Goal: Entertainment & Leisure: Consume media (video, audio)

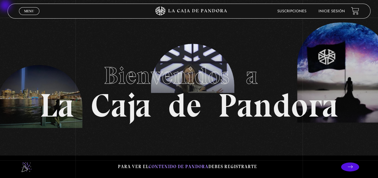
click at [31, 10] on span "Menu" at bounding box center [29, 11] width 10 height 4
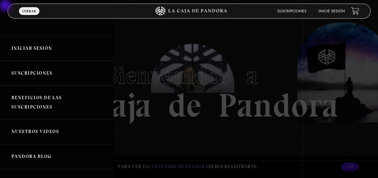
click at [47, 46] on link "Iniciar Sesión" at bounding box center [56, 48] width 113 height 25
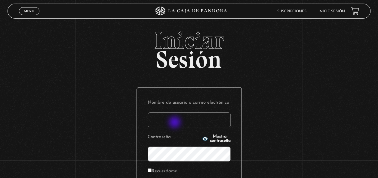
click at [175, 123] on input "Nombre de usuario o correo electrónico" at bounding box center [189, 120] width 83 height 15
type input "monsee26"
click at [217, 139] on span "Mostrar contraseña" at bounding box center [220, 139] width 21 height 8
click at [269, 159] on div "Iniciar Sesión Nombre de usuario o correo electrónico monsee26 Contraseña Ocult…" at bounding box center [189, 144] width 378 height 230
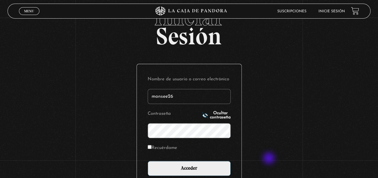
scroll to position [24, 0]
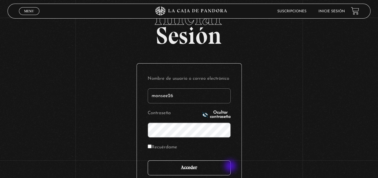
click at [230, 167] on input "Acceder" at bounding box center [189, 168] width 83 height 15
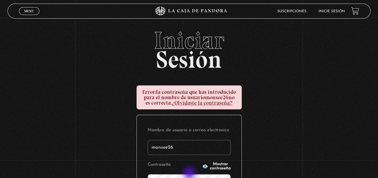
scroll to position [5, 0]
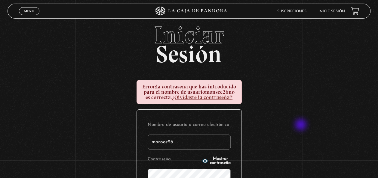
click at [301, 126] on div "Iniciar Sesión Error: la contraseña que has introducido para el nombre de usuar…" at bounding box center [189, 151] width 378 height 257
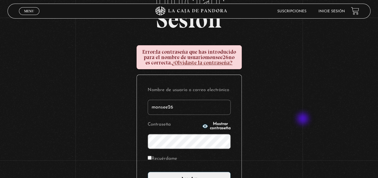
scroll to position [41, 0]
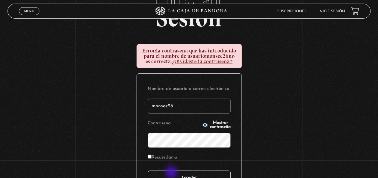
click at [172, 173] on input "Acceder" at bounding box center [189, 178] width 83 height 15
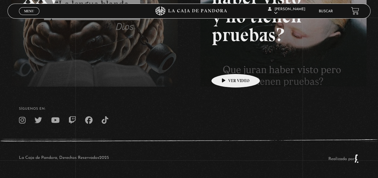
scroll to position [136, 0]
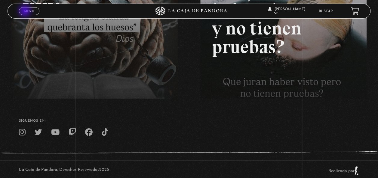
click at [26, 11] on span "Menu" at bounding box center [29, 11] width 10 height 4
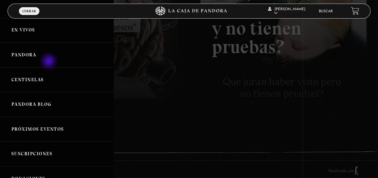
click at [49, 62] on link "Pandora" at bounding box center [56, 55] width 113 height 25
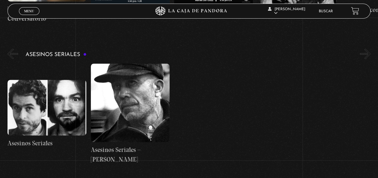
scroll to position [1502, 0]
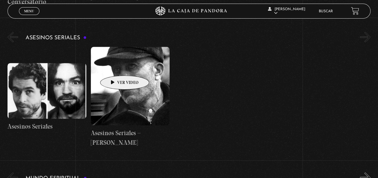
click at [115, 67] on figure at bounding box center [130, 86] width 79 height 79
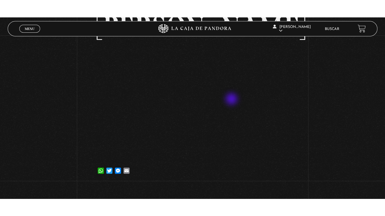
scroll to position [108, 0]
